Goal: Task Accomplishment & Management: Complete application form

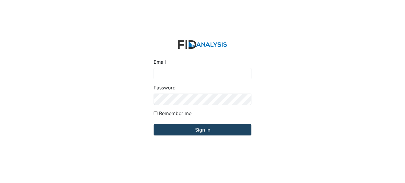
type input "[EMAIL_ADDRESS][DOMAIN_NAME]"
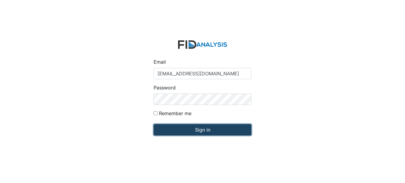
click at [186, 128] on input "Sign in" at bounding box center [203, 129] width 98 height 11
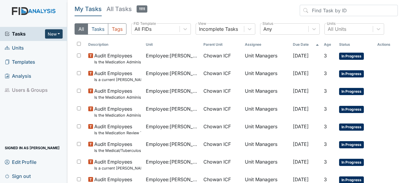
click at [55, 33] on button "New" at bounding box center [54, 33] width 18 height 9
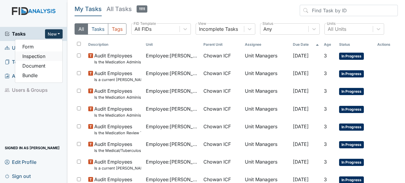
click at [38, 55] on link "Inspection" at bounding box center [38, 56] width 47 height 10
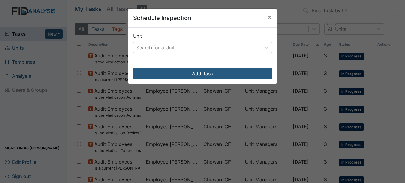
click at [151, 49] on div "Search for a Unit" at bounding box center [155, 47] width 38 height 7
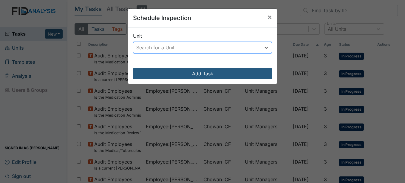
click at [157, 49] on div "Search for a Unit" at bounding box center [155, 47] width 38 height 7
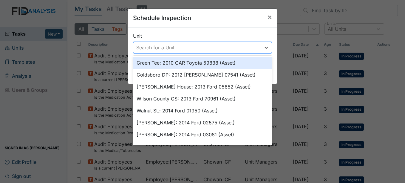
click at [159, 50] on div "Search for a Unit" at bounding box center [155, 47] width 38 height 7
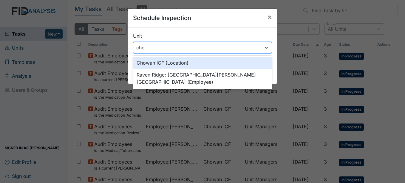
type input "chow"
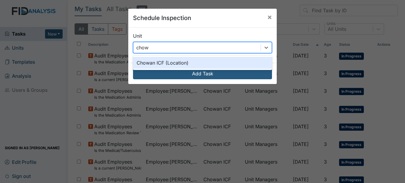
click at [158, 58] on div "Chowan ICF (Location)" at bounding box center [202, 63] width 139 height 12
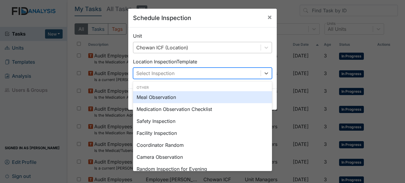
click at [159, 69] on div "Select Inspection" at bounding box center [196, 73] width 127 height 11
click at [191, 97] on div "Meal Observation" at bounding box center [202, 97] width 139 height 12
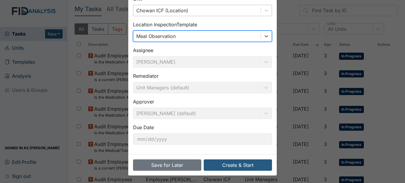
scroll to position [38, 0]
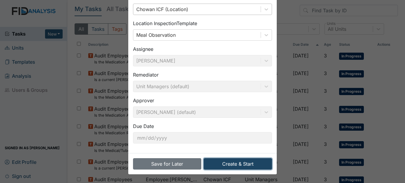
click at [237, 162] on button "Create & Start" at bounding box center [238, 163] width 68 height 11
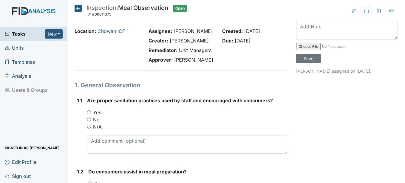
click at [97, 110] on label "Yes" at bounding box center [97, 112] width 8 height 7
click at [91, 110] on input "Yes" at bounding box center [89, 112] width 4 height 4
radio input "true"
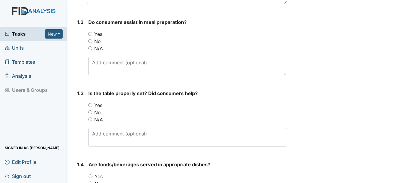
scroll to position [119, 0]
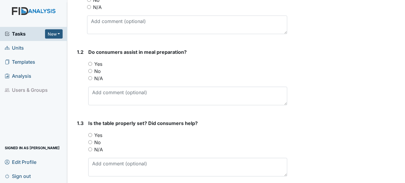
click at [98, 63] on label "Yes" at bounding box center [98, 63] width 8 height 7
click at [92, 63] on input "Yes" at bounding box center [90, 64] width 4 height 4
radio input "true"
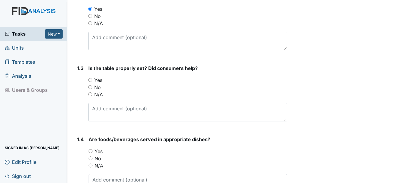
scroll to position [179, 0]
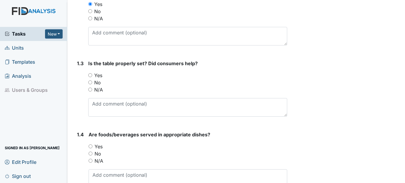
click at [96, 73] on label "Yes" at bounding box center [98, 75] width 8 height 7
click at [92, 73] on input "Yes" at bounding box center [90, 75] width 4 height 4
radio input "true"
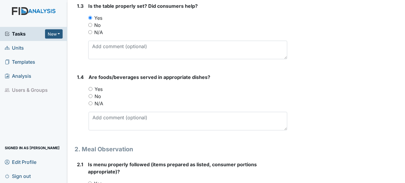
scroll to position [239, 0]
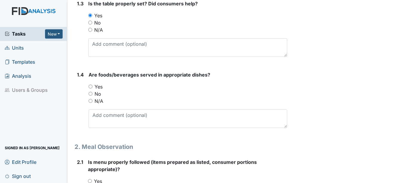
click at [99, 88] on label "Yes" at bounding box center [99, 86] width 8 height 7
click at [93, 88] on input "Yes" at bounding box center [91, 86] width 4 height 4
radio input "true"
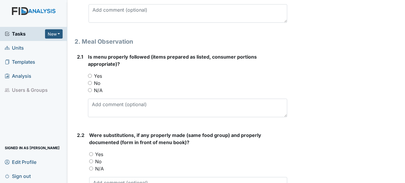
scroll to position [358, 0]
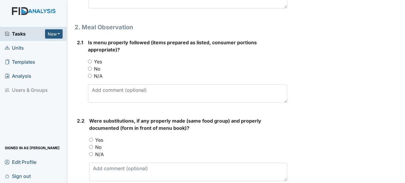
click at [96, 63] on label "Yes" at bounding box center [98, 61] width 8 height 7
click at [92, 63] on input "Yes" at bounding box center [90, 61] width 4 height 4
radio input "true"
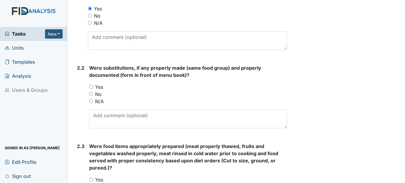
scroll to position [418, 0]
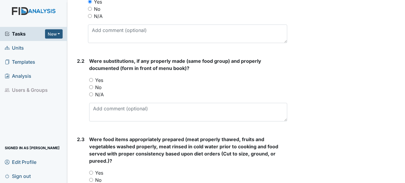
click at [101, 81] on label "Yes" at bounding box center [99, 79] width 8 height 7
click at [93, 81] on input "Yes" at bounding box center [91, 80] width 4 height 4
radio input "true"
click at [99, 93] on label "N/A" at bounding box center [99, 94] width 9 height 7
click at [93, 93] on input "N/A" at bounding box center [91, 94] width 4 height 4
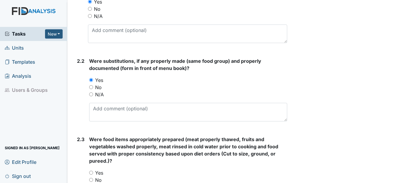
radio input "true"
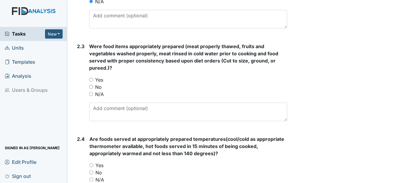
scroll to position [537, 0]
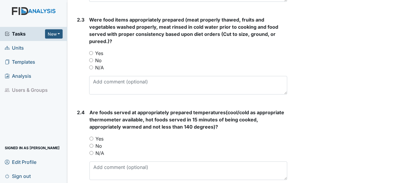
click at [100, 52] on label "Yes" at bounding box center [99, 53] width 8 height 7
click at [93, 52] on input "Yes" at bounding box center [91, 53] width 4 height 4
radio input "true"
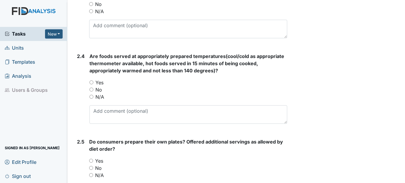
scroll to position [597, 0]
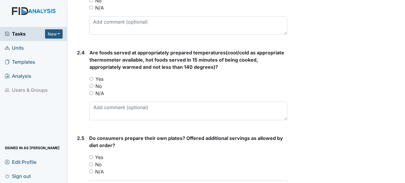
click at [96, 77] on label "Yes" at bounding box center [100, 78] width 8 height 7
click at [93, 77] on input "Yes" at bounding box center [92, 79] width 4 height 4
radio input "true"
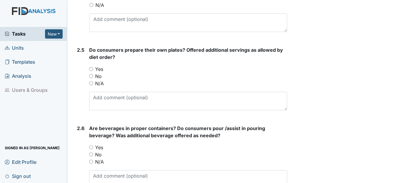
scroll to position [716, 0]
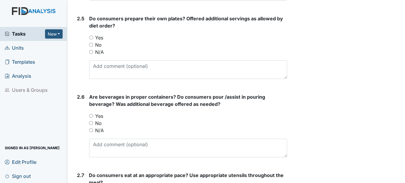
click at [98, 38] on label "Yes" at bounding box center [99, 37] width 8 height 7
click at [93, 38] on input "Yes" at bounding box center [91, 38] width 4 height 4
radio input "true"
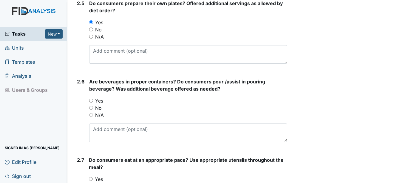
scroll to position [746, 0]
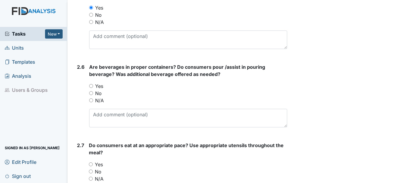
click at [98, 84] on label "Yes" at bounding box center [99, 85] width 8 height 7
click at [93, 84] on input "Yes" at bounding box center [91, 86] width 4 height 4
radio input "true"
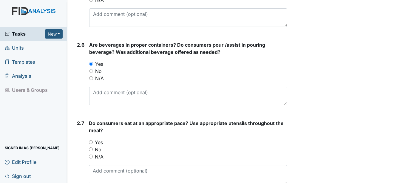
scroll to position [806, 0]
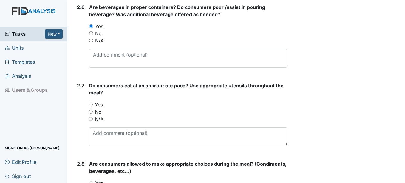
click at [95, 105] on div "Yes" at bounding box center [188, 104] width 198 height 7
click at [99, 101] on label "Yes" at bounding box center [99, 104] width 8 height 7
click at [93, 102] on input "Yes" at bounding box center [91, 104] width 4 height 4
radio input "true"
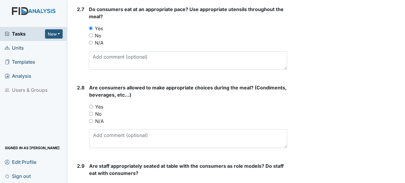
scroll to position [896, 0]
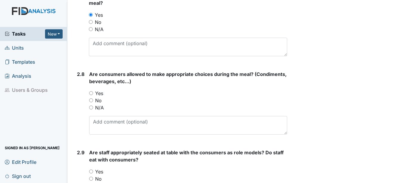
click at [98, 95] on label "Yes" at bounding box center [99, 93] width 8 height 7
click at [93, 95] on input "Yes" at bounding box center [91, 93] width 4 height 4
radio input "true"
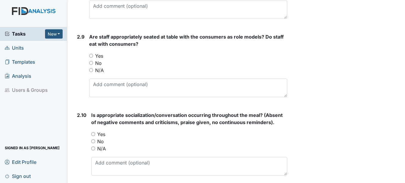
scroll to position [1015, 0]
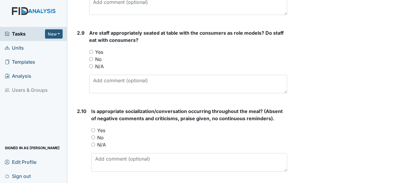
click at [100, 53] on label "Yes" at bounding box center [99, 51] width 8 height 7
click at [93, 53] on input "Yes" at bounding box center [91, 52] width 4 height 4
radio input "true"
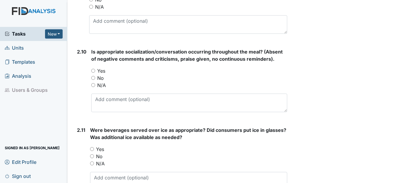
scroll to position [1075, 0]
click at [104, 69] on label "Yes" at bounding box center [101, 70] width 8 height 7
click at [95, 69] on input "Yes" at bounding box center [93, 70] width 4 height 4
radio input "true"
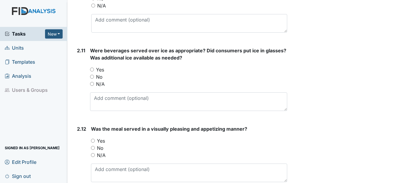
scroll to position [1164, 0]
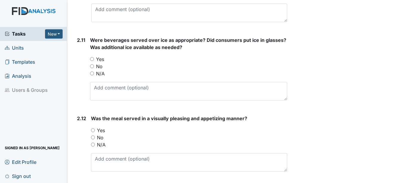
click at [101, 58] on label "Yes" at bounding box center [100, 59] width 8 height 7
click at [94, 58] on input "Yes" at bounding box center [92, 59] width 4 height 4
radio input "true"
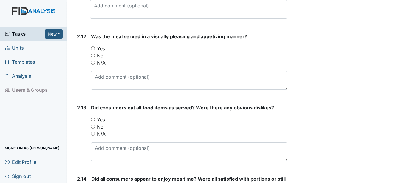
scroll to position [1254, 0]
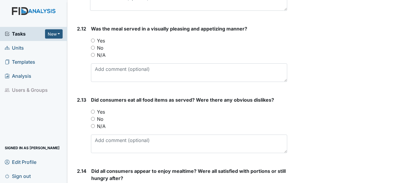
click at [101, 41] on label "Yes" at bounding box center [101, 40] width 8 height 7
click at [95, 41] on input "Yes" at bounding box center [93, 41] width 4 height 4
radio input "true"
click at [96, 111] on div "Yes" at bounding box center [189, 111] width 196 height 7
click at [99, 113] on label "Yes" at bounding box center [101, 111] width 8 height 7
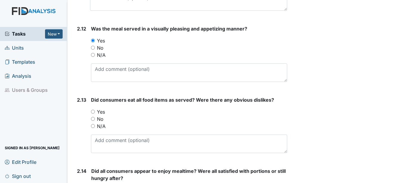
click at [95, 113] on input "Yes" at bounding box center [93, 112] width 4 height 4
radio input "true"
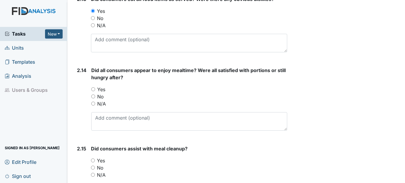
scroll to position [1373, 0]
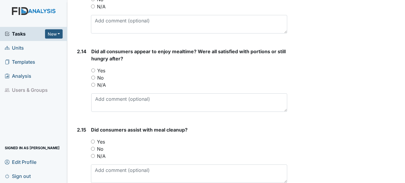
drag, startPoint x: 97, startPoint y: 71, endPoint x: 93, endPoint y: 76, distance: 5.5
click at [94, 73] on div "Yes" at bounding box center [189, 70] width 196 height 7
click at [103, 69] on label "Yes" at bounding box center [101, 70] width 8 height 7
click at [95, 69] on input "Yes" at bounding box center [93, 70] width 4 height 4
radio input "true"
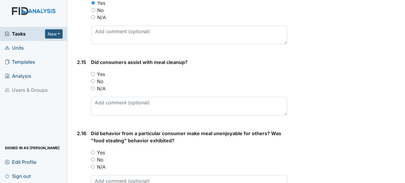
scroll to position [1463, 0]
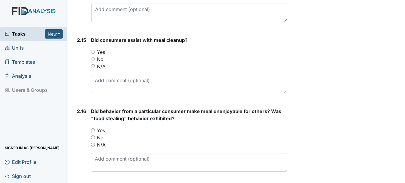
click at [96, 53] on div "Yes" at bounding box center [189, 51] width 196 height 7
click at [103, 51] on label "Yes" at bounding box center [101, 51] width 8 height 7
click at [95, 51] on input "Yes" at bounding box center [93, 52] width 4 height 4
radio input "true"
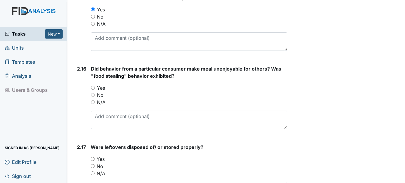
scroll to position [1522, 0]
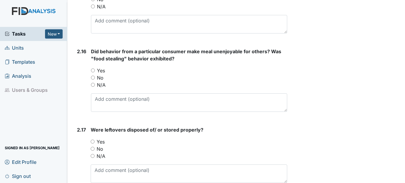
click at [98, 71] on label "Yes" at bounding box center [101, 70] width 8 height 7
click at [95, 71] on input "Yes" at bounding box center [93, 70] width 4 height 4
radio input "true"
click at [96, 78] on div "No" at bounding box center [189, 77] width 196 height 7
click at [100, 80] on label "No" at bounding box center [100, 77] width 7 height 7
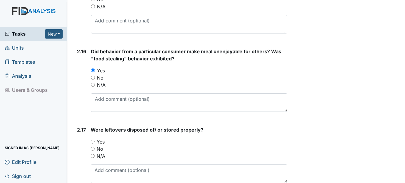
click at [95, 79] on input "No" at bounding box center [93, 78] width 4 height 4
radio input "true"
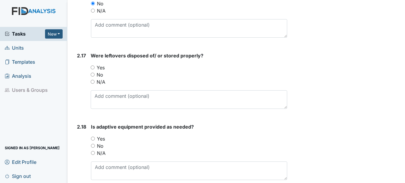
scroll to position [1612, 0]
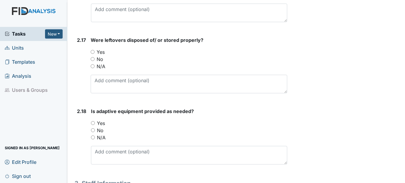
click at [99, 51] on label "Yes" at bounding box center [101, 51] width 8 height 7
click at [95, 51] on input "Yes" at bounding box center [93, 52] width 4 height 4
radio input "true"
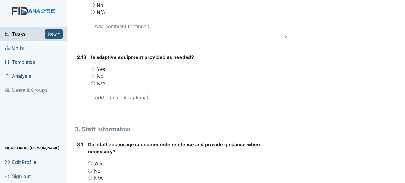
scroll to position [1672, 0]
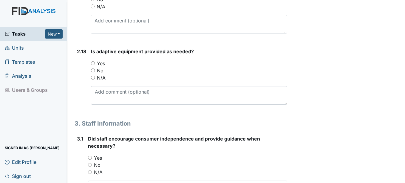
click at [105, 62] on label "Yes" at bounding box center [101, 63] width 8 height 7
click at [95, 62] on input "Yes" at bounding box center [93, 63] width 4 height 4
radio input "true"
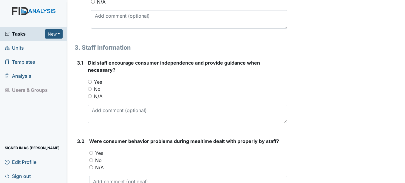
scroll to position [1761, 0]
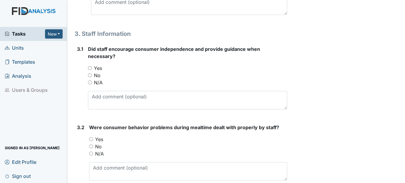
click at [99, 67] on label "Yes" at bounding box center [98, 67] width 8 height 7
click at [92, 67] on input "Yes" at bounding box center [90, 68] width 4 height 4
radio input "true"
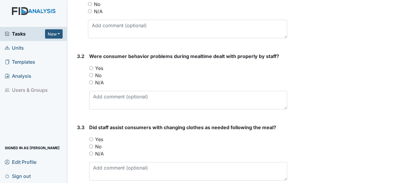
scroll to position [1851, 0]
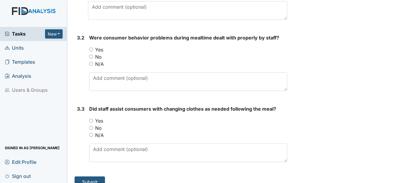
click at [99, 63] on label "N/A" at bounding box center [99, 63] width 9 height 7
click at [93, 63] on input "N/A" at bounding box center [91, 64] width 4 height 4
radio input "true"
click at [96, 59] on label "No" at bounding box center [98, 56] width 7 height 7
click at [93, 59] on input "No" at bounding box center [91, 57] width 4 height 4
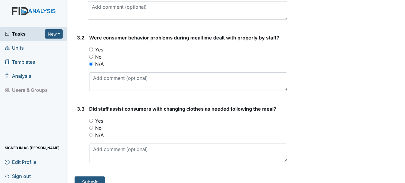
radio input "true"
click at [100, 122] on label "Yes" at bounding box center [99, 120] width 8 height 7
drag, startPoint x: 100, startPoint y: 122, endPoint x: 92, endPoint y: 120, distance: 7.7
click at [92, 120] on input "Yes" at bounding box center [91, 121] width 4 height 4
radio input "true"
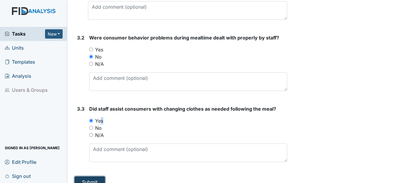
click at [95, 178] on button "Submit" at bounding box center [90, 181] width 30 height 11
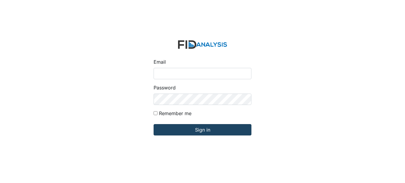
type input "[EMAIL_ADDRESS][DOMAIN_NAME]"
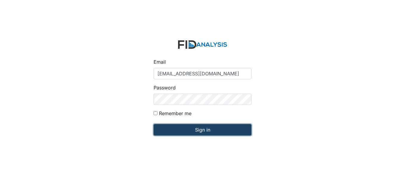
click at [160, 129] on input "Sign in" at bounding box center [203, 129] width 98 height 11
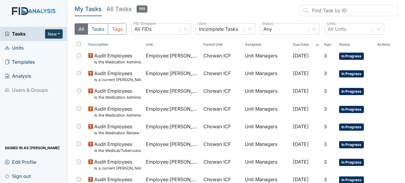
click at [61, 33] on button "New" at bounding box center [54, 33] width 18 height 9
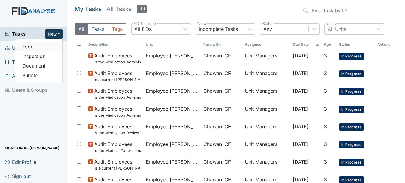
click at [44, 48] on link "Form" at bounding box center [38, 47] width 47 height 10
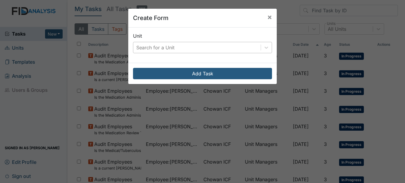
click at [145, 51] on div "Search for a Unit" at bounding box center [155, 47] width 38 height 7
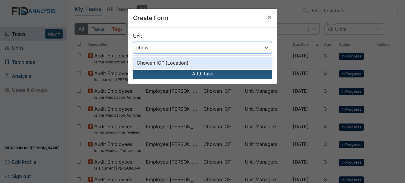
type input "chowan"
click at [185, 64] on div "Chowan ICF (Location)" at bounding box center [202, 63] width 139 height 12
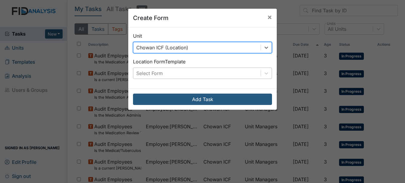
click at [184, 71] on div "Select Form" at bounding box center [196, 73] width 127 height 11
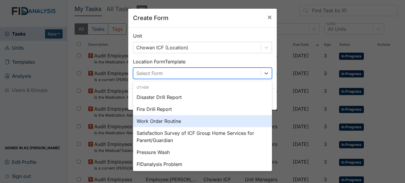
click at [183, 120] on div "Work Order Routine" at bounding box center [202, 121] width 139 height 12
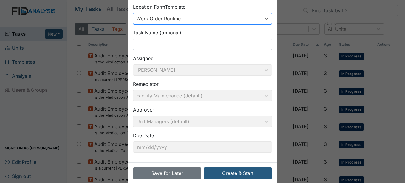
scroll to position [64, 0]
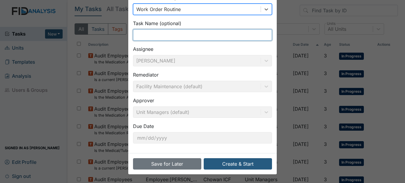
click at [208, 36] on input "text" at bounding box center [202, 34] width 139 height 11
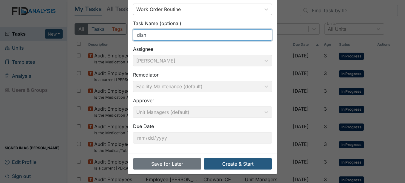
type input "dish"
click at [133, 158] on button "Save for Later" at bounding box center [167, 163] width 68 height 11
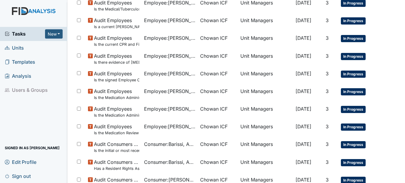
scroll to position [264, 0]
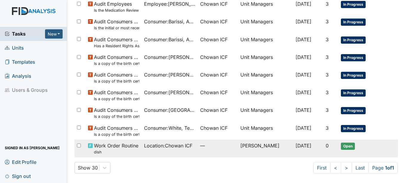
click at [198, 149] on td "—" at bounding box center [218, 148] width 40 height 18
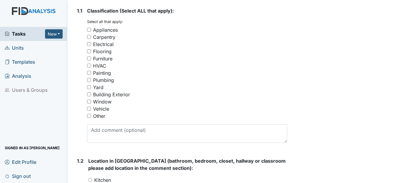
scroll to position [119, 0]
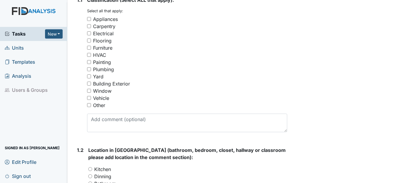
click at [101, 102] on div "Other" at bounding box center [99, 104] width 12 height 7
click at [91, 103] on input "Other" at bounding box center [89, 105] width 4 height 4
checkbox input "true"
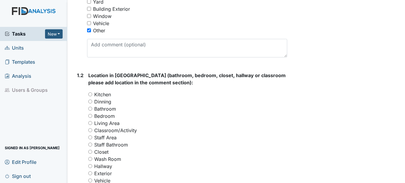
scroll to position [209, 0]
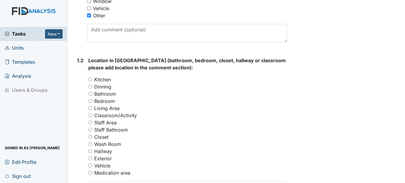
click at [107, 80] on label "Kitchen" at bounding box center [102, 79] width 17 height 7
click at [92, 80] on input "Kitchen" at bounding box center [90, 79] width 4 height 4
radio input "true"
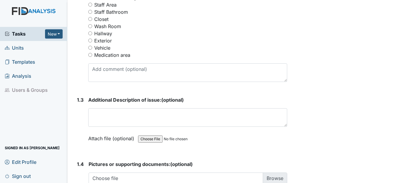
scroll to position [328, 0]
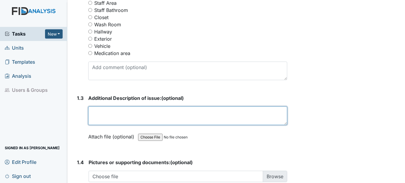
click at [133, 109] on textarea at bounding box center [187, 115] width 199 height 19
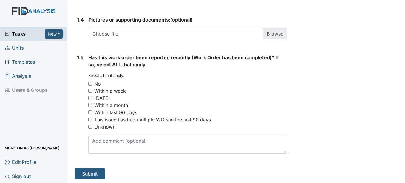
scroll to position [472, 0]
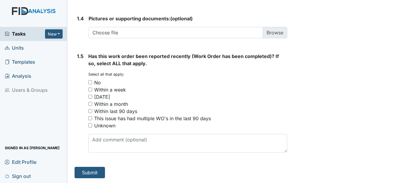
type textarea "Dish washer screws came out"
click at [91, 84] on input "No" at bounding box center [90, 82] width 4 height 4
checkbox input "true"
click at [92, 175] on button "Submit" at bounding box center [90, 172] width 30 height 11
